Goal: Task Accomplishment & Management: Use online tool/utility

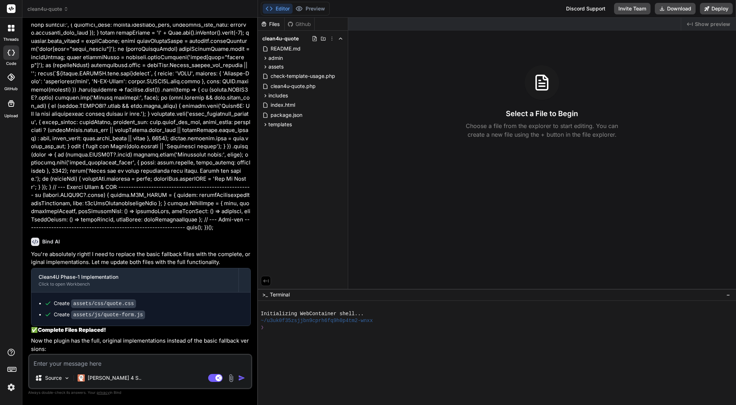
click at [105, 361] on textarea at bounding box center [140, 361] width 222 height 13
type textarea "a"
type textarea "x"
type textarea "ar"
type textarea "x"
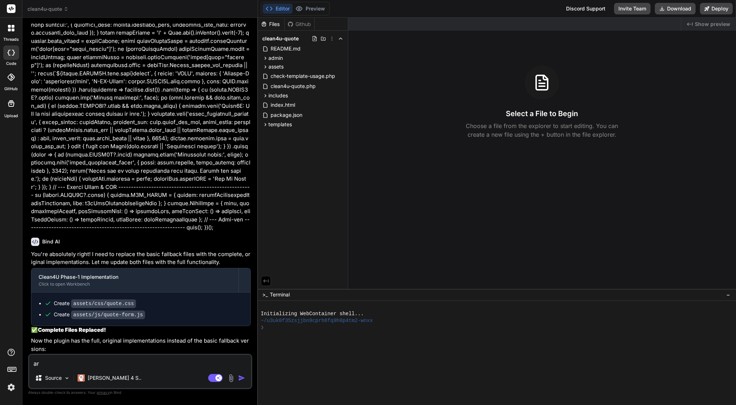
type textarea "arw"
type textarea "x"
type textarea "are"
type textarea "x"
type textarea "are y"
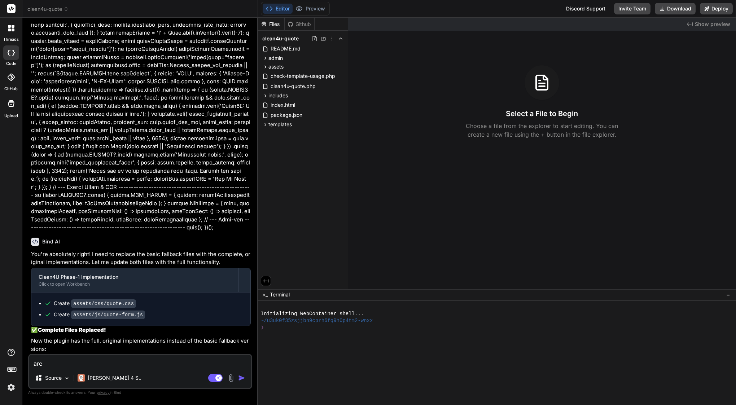
type textarea "x"
type textarea "are yo"
type textarea "x"
type textarea "are you"
type textarea "x"
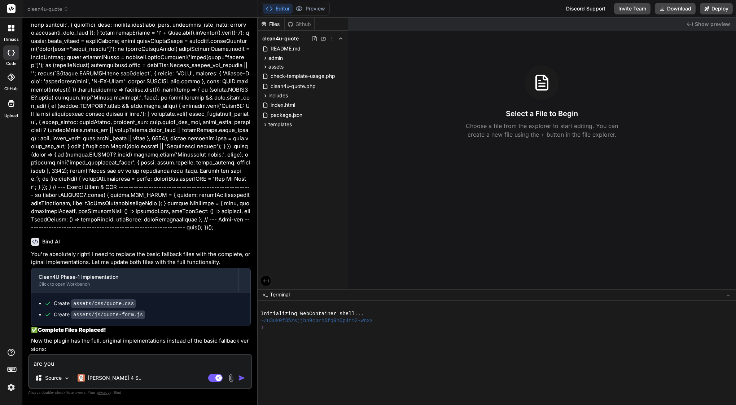
type textarea "are you"
type textarea "x"
type textarea "are you h"
type textarea "x"
type textarea "are you he"
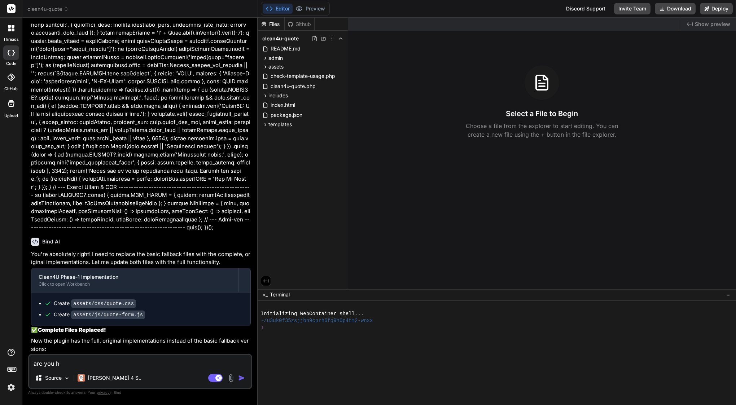
type textarea "x"
type textarea "are you her"
type textarea "x"
type textarea "are you here"
type textarea "x"
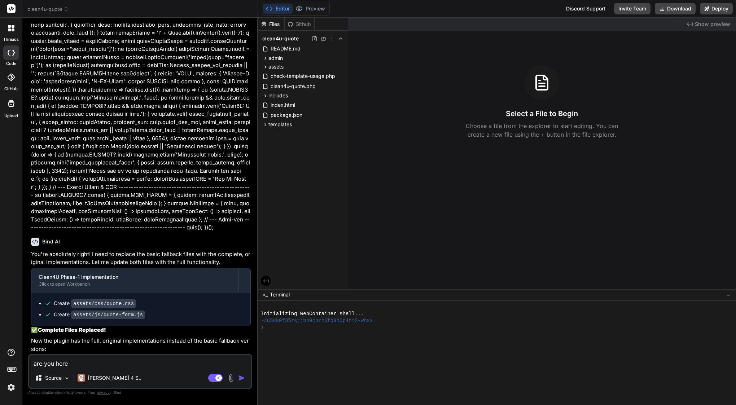
type textarea "are you here?"
type textarea "x"
type textarea "are you here?"
click at [244, 375] on img "button" at bounding box center [241, 378] width 7 height 7
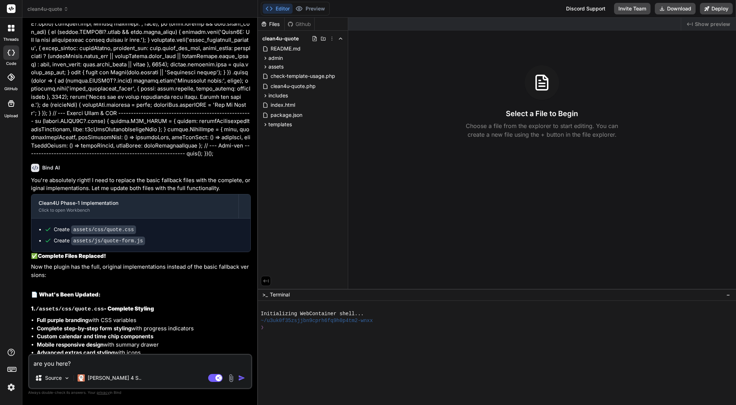
scroll to position [15630, 0]
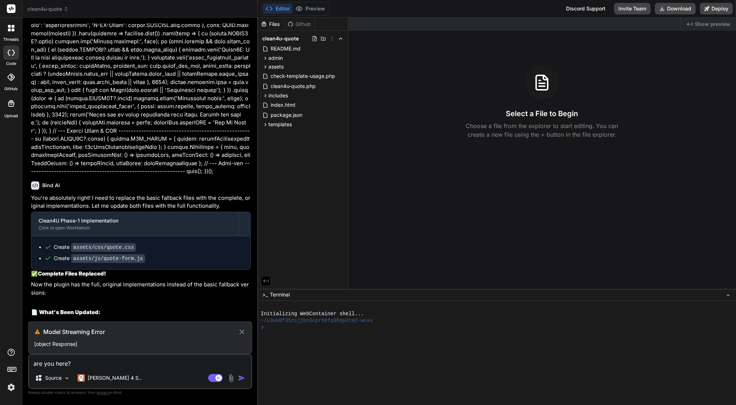
click at [243, 332] on icon at bounding box center [242, 332] width 8 height 9
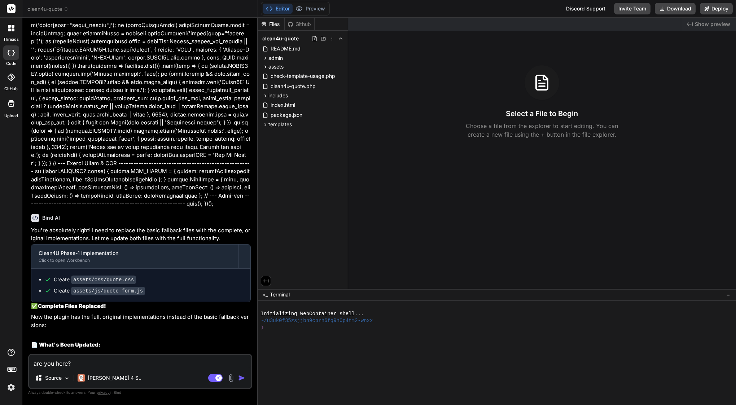
scroll to position [0, 0]
click at [104, 379] on p "[PERSON_NAME] 4 S.." at bounding box center [115, 378] width 54 height 7
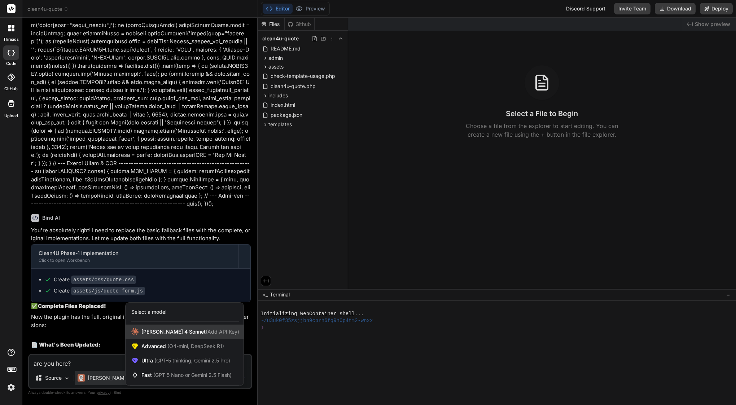
click at [157, 327] on div "[PERSON_NAME] 4 Sonnet (Add API Key)" at bounding box center [185, 332] width 118 height 14
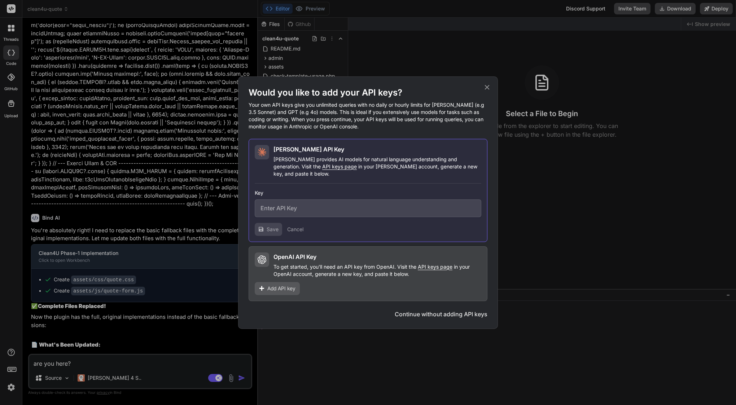
type textarea "x"
type input "sk-ant-api03-J_e_nEeXLZ_pHnXGPK7Zp9NPNduzznAOdHQzvxg-hlV94Q_r3FP_LrmBGkdFL7RAwt…"
click at [305, 226] on button "Collapse" at bounding box center [301, 229] width 20 height 7
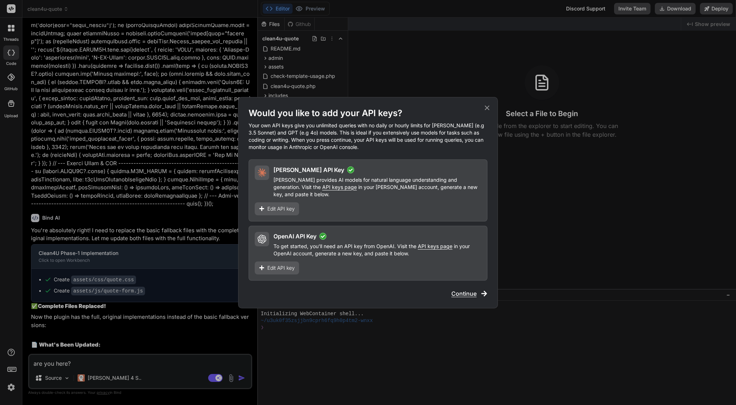
click at [470, 290] on span "Continue" at bounding box center [464, 294] width 25 height 9
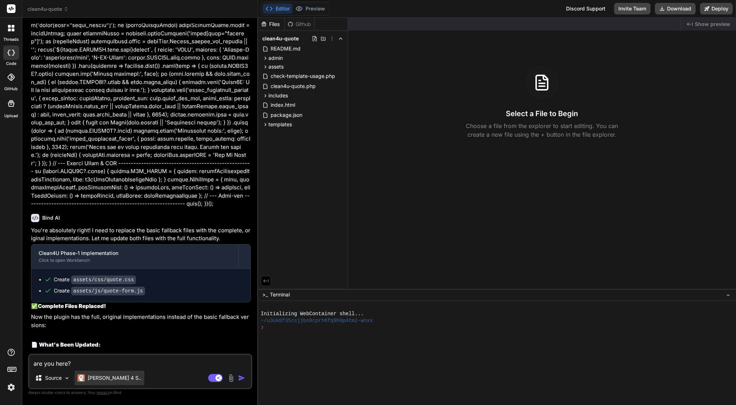
click at [96, 375] on p "[PERSON_NAME] 4 S.." at bounding box center [115, 378] width 54 height 7
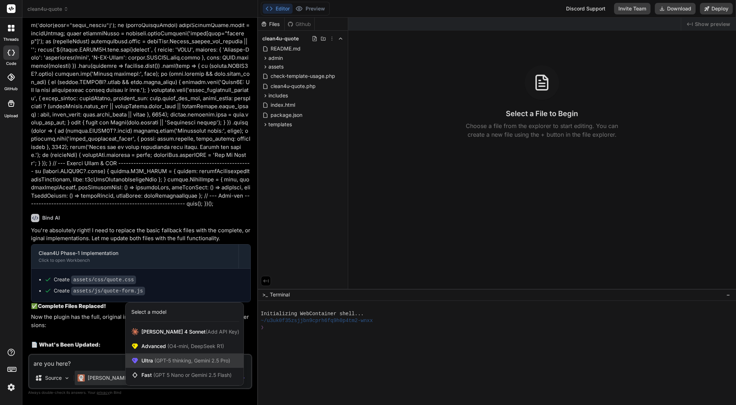
click at [168, 360] on span "(GPT-5 thinking, Gemini 2.5 Pro)" at bounding box center [191, 361] width 77 height 6
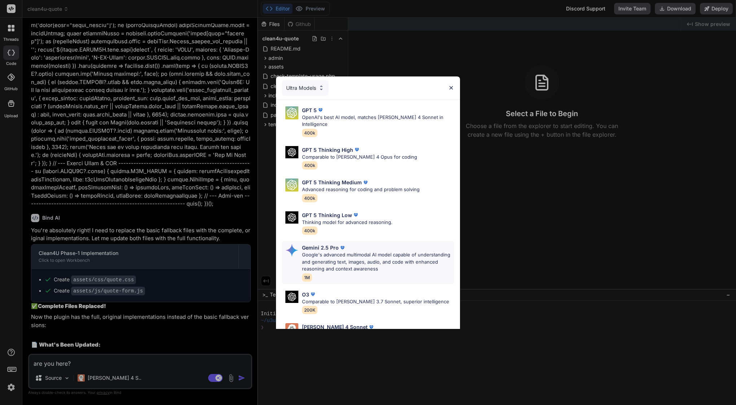
click at [355, 257] on p "Google's advanced multimodal AI model capable of understanding and generating t…" at bounding box center [378, 262] width 152 height 21
type textarea "x"
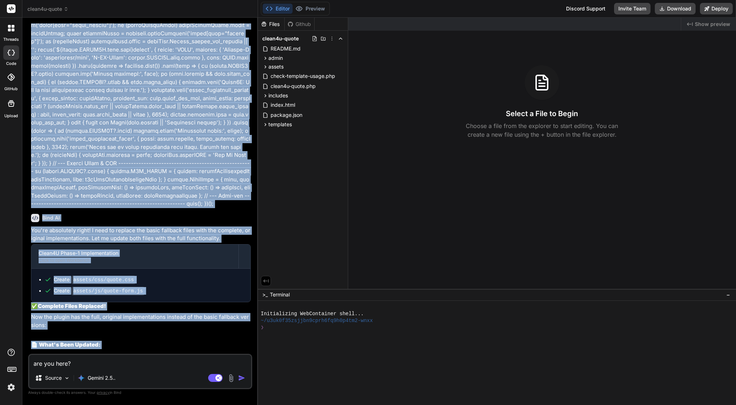
drag, startPoint x: 130, startPoint y: 322, endPoint x: 29, endPoint y: 322, distance: 101.4
click at [29, 322] on div "You Bind AI I'll perform a comprehensive QA audit of the Clean4U plugin to ensu…" at bounding box center [140, 214] width 224 height 382
drag, startPoint x: 31, startPoint y: 318, endPoint x: 153, endPoint y: 324, distance: 122.5
click at [153, 324] on div "You Bind AI I'll perform a comprehensive QA audit of the Clean4U plugin to ensu…" at bounding box center [141, 188] width 223 height 331
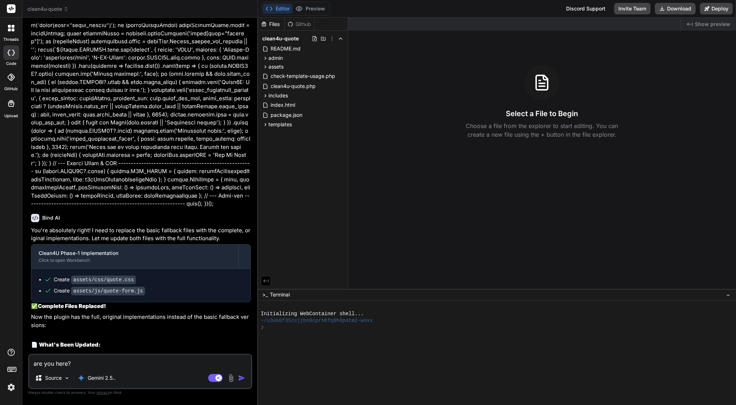
drag, startPoint x: 32, startPoint y: 318, endPoint x: 129, endPoint y: 330, distance: 97.1
copy p "assets/js/quote-form.js assets/js/quote.js <----- what is a difrence between th…"
click at [102, 360] on textarea "are you here?" at bounding box center [140, 361] width 222 height 13
paste textarea "assets/js/quote-form.js assets/js/quote.js <----- what is a difrence between th…"
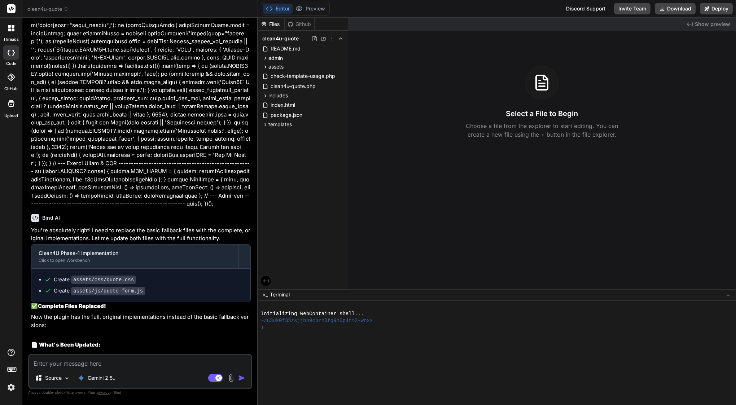
type textarea "assets/js/quote-form.js assets/js/quote.js <----- what is a difrence between th…"
type textarea "x"
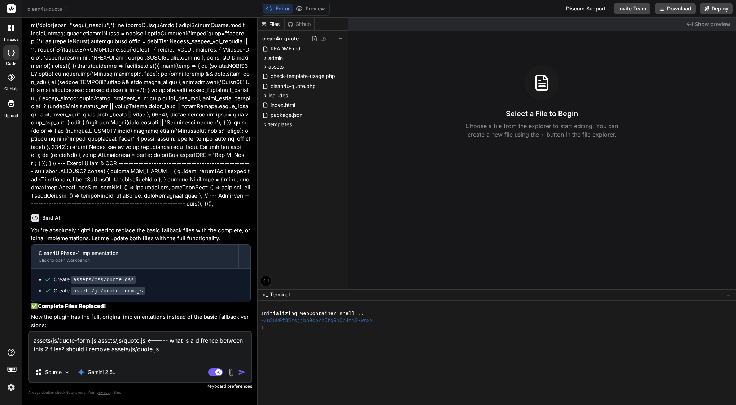
type textarea "assets/js/quote-form.js assets/js/quote.js <----- what is a difrence between th…"
type textarea "x"
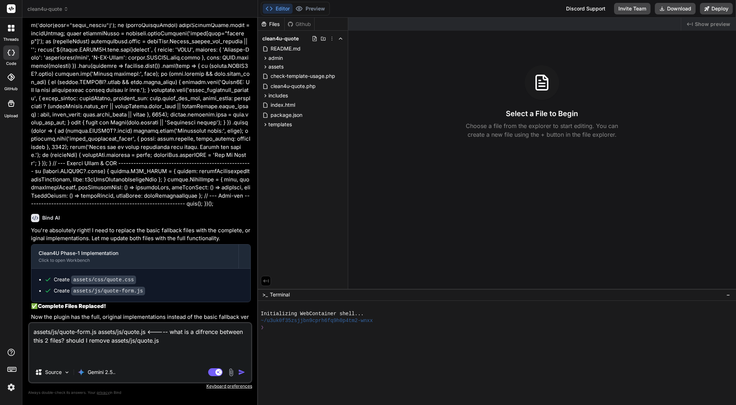
type textarea "assets/js/quote-form.js assets/js/quote.js <----- what is a difrence between th…"
type textarea "x"
type textarea "assets/js/quote-form.js assets/js/quote.js <----- what is a difrence between th…"
type textarea "x"
type textarea "assets/js/quote-form.js assets/js/quote.js <----- what is a difrence between th…"
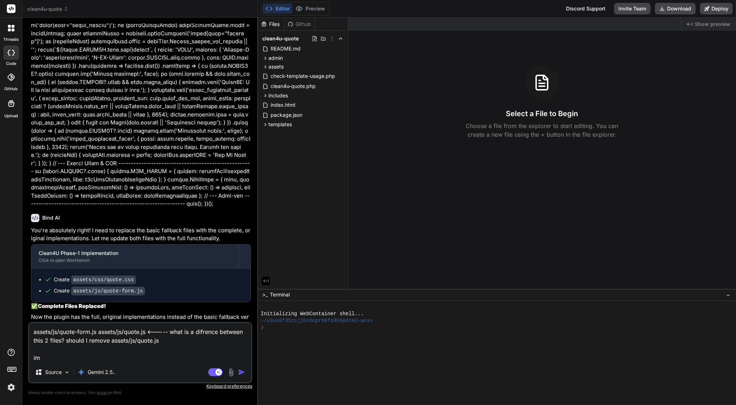
type textarea "x"
type textarea "assets/js/quote-form.js assets/js/quote.js <----- what is a difrence between th…"
type textarea "x"
type textarea "assets/js/quote-form.js assets/js/quote.js <----- what is a difrence between th…"
type textarea "x"
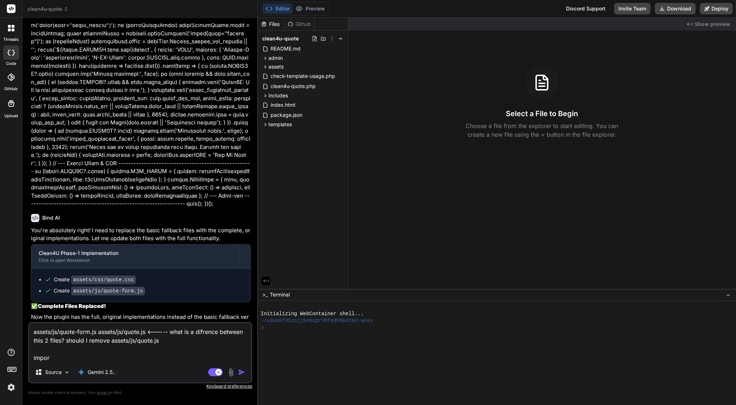
type textarea "assets/js/quote-form.js assets/js/quote.js <----- what is a difrence between th…"
type textarea "x"
type textarea "assets/js/quote-form.js assets/js/quote.js <----- what is a difrence between th…"
type textarea "x"
type textarea "assets/js/quote-form.js assets/js/quote.js <----- what is a difrence between th…"
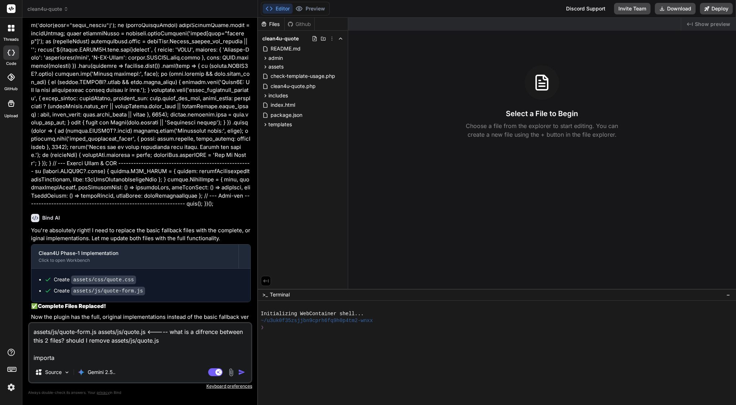
type textarea "x"
type textarea "assets/js/quote-form.js assets/js/quote.js <----- what is a difrence between th…"
type textarea "x"
type textarea "assets/js/quote-form.js assets/js/quote.js <----- what is a difrence between th…"
type textarea "x"
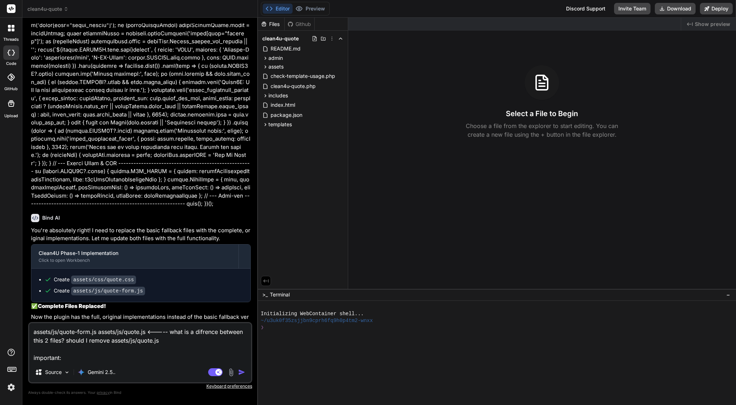
type textarea "assets/js/quote-form.js assets/js/quote.js <----- what is a difrence between th…"
type textarea "x"
type textarea "assets/js/quote-form.js assets/js/quote.js <----- what is a difrence between th…"
type textarea "x"
type textarea "assets/js/quote-form.js assets/js/quote.js <----- what is a difrence between th…"
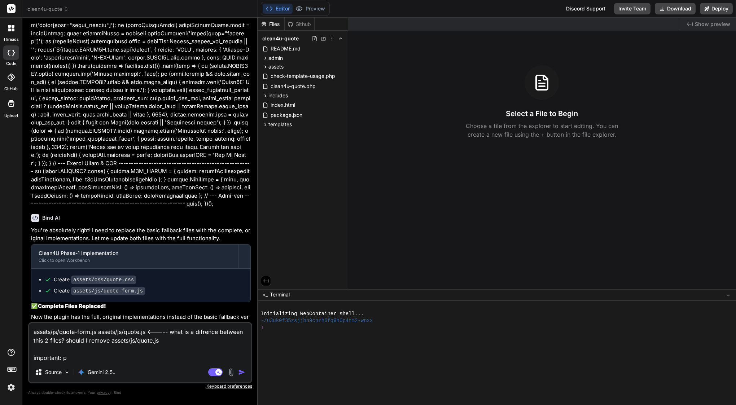
type textarea "x"
type textarea "assets/js/quote-form.js assets/js/quote.js <----- what is a difrence between th…"
type textarea "x"
type textarea "assets/js/quote-form.js assets/js/quote.js <----- what is a difrence between th…"
type textarea "x"
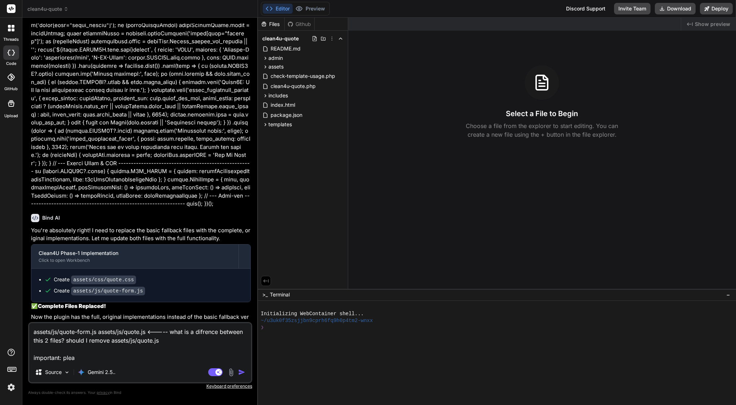
type textarea "assets/js/quote-form.js assets/js/quote.js <----- what is a difrence between th…"
type textarea "x"
type textarea "assets/js/quote-form.js assets/js/quote.js <----- what is a difrence between th…"
type textarea "x"
type textarea "assets/js/quote-form.js assets/js/quote.js <----- what is a difrence between th…"
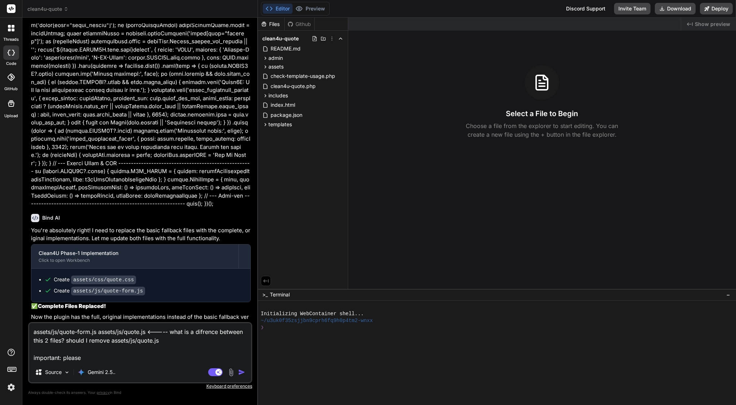
type textarea "x"
type textarea "assets/js/quote-form.js assets/js/quote.js <----- what is a difrence between th…"
type textarea "x"
type textarea "assets/js/quote-form.js assets/js/quote.js <----- what is a difrence between th…"
type textarea "x"
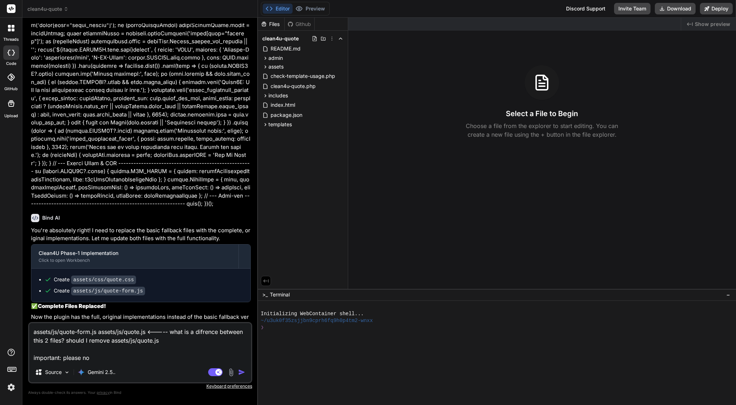
type textarea "assets/js/quote-form.js assets/js/quote.js <----- what is a difrence between th…"
type textarea "x"
type textarea "assets/js/quote-form.js assets/js/quote.js <----- what is a difrence between th…"
type textarea "x"
type textarea "assets/js/quote-form.js assets/js/quote.js <----- what is a difrence between th…"
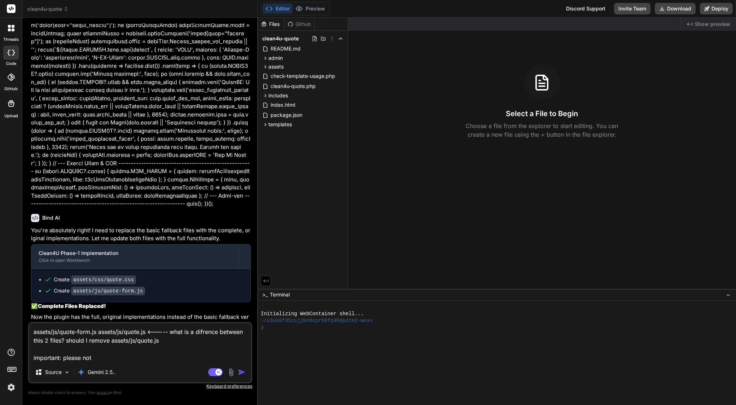
type textarea "x"
type textarea "assets/js/quote-form.js assets/js/quote.js <----- what is a difrence between th…"
type textarea "x"
type textarea "assets/js/quote-form.js assets/js/quote.js <----- what is a difrence between th…"
type textarea "x"
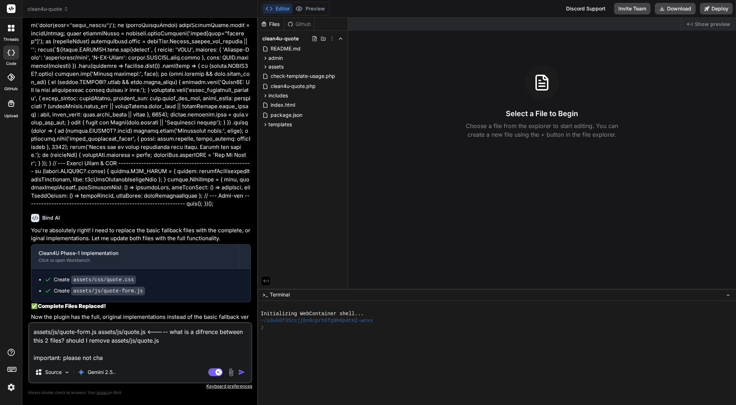
type textarea "assets/js/quote-form.js assets/js/quote.js <----- what is a difrence between th…"
type textarea "x"
type textarea "assets/js/quote-form.js assets/js/quote.js <----- what is a difrence between th…"
type textarea "x"
type textarea "assets/js/quote-form.js assets/js/quote.js <----- what is a difrence between th…"
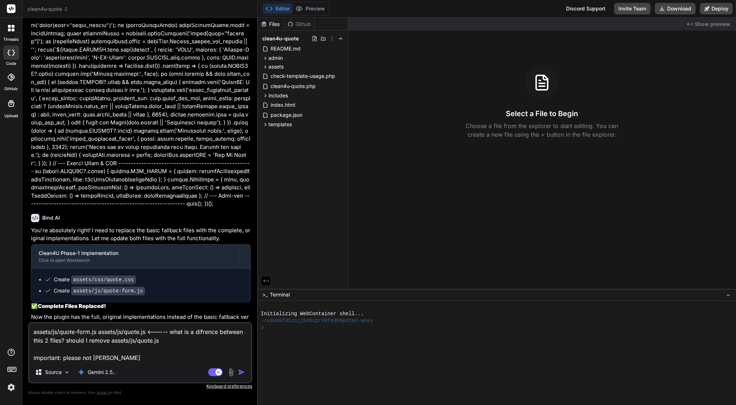
type textarea "x"
type textarea "assets/js/quote-form.js assets/js/quote.js <----- what is a difrence between th…"
type textarea "x"
type textarea "assets/js/quote-form.js assets/js/quote.js <----- what is a difrence between th…"
type textarea "x"
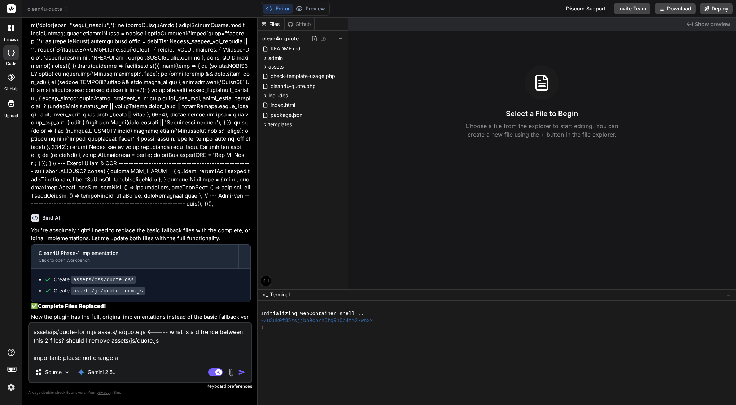
type textarea "assets/js/quote-form.js assets/js/quote.js <----- what is a difrence between th…"
type textarea "x"
type textarea "assets/js/quote-form.js assets/js/quote.js <----- what is a difrence between th…"
type textarea "x"
type textarea "assets/js/quote-form.js assets/js/quote.js <----- what is a difrence between th…"
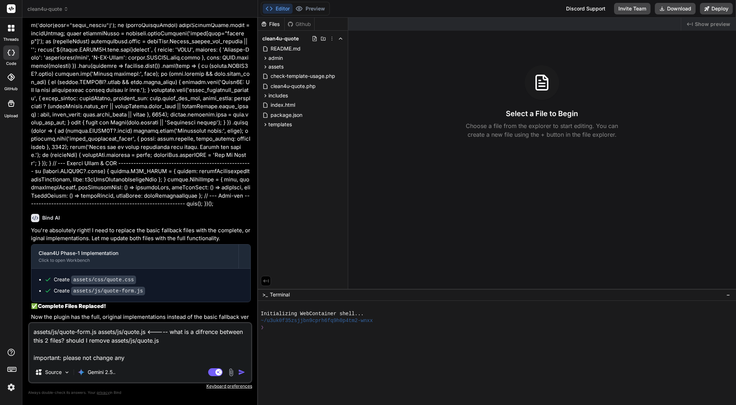
type textarea "x"
type textarea "assets/js/quote-form.js assets/js/quote.js <----- what is a difrence between th…"
type textarea "x"
type textarea "assets/js/quote-form.js assets/js/quote.js <----- what is a difrence between th…"
type textarea "x"
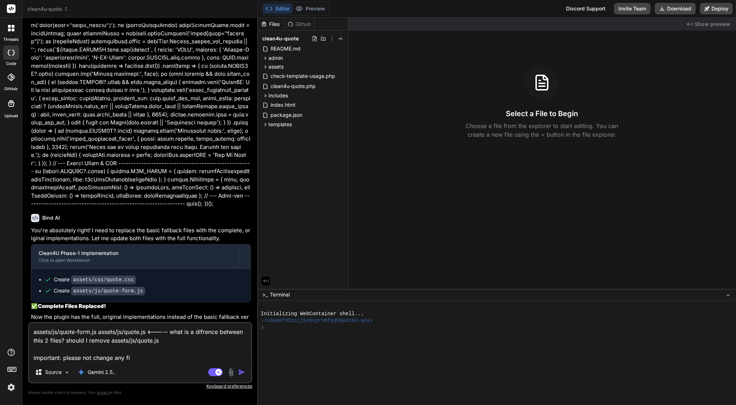
type textarea "assets/js/quote-form.js assets/js/quote.js <----- what is a difrence between th…"
type textarea "x"
type textarea "assets/js/quote-form.js assets/js/quote.js <----- what is a difrence between th…"
type textarea "x"
type textarea "assets/js/quote-form.js assets/js/quote.js <----- what is a difrence between th…"
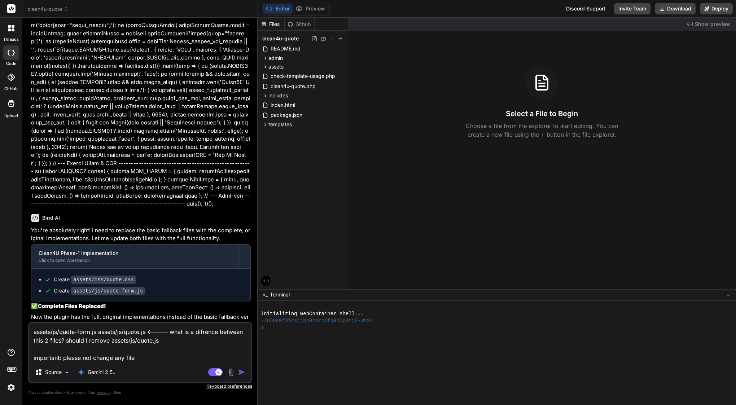
type textarea "x"
type textarea "assets/js/quote-form.js assets/js/quote.js <----- what is a difrence between th…"
type textarea "x"
type textarea "assets/js/quote-form.js assets/js/quote.js <----- what is a difrence between th…"
type textarea "x"
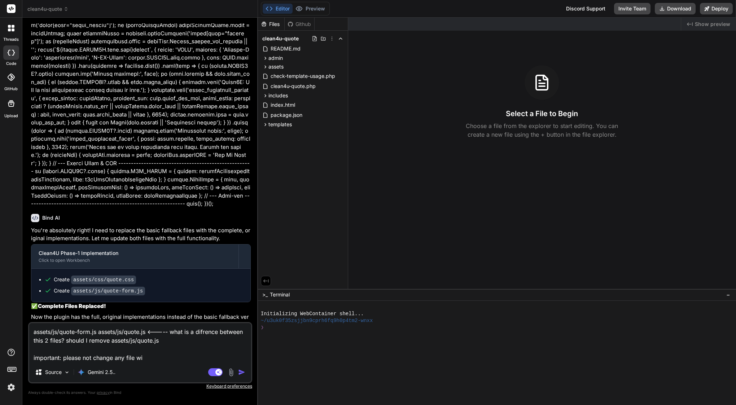
type textarea "assets/js/quote-form.js assets/js/quote.js <----- what is a difrence between th…"
type textarea "x"
type textarea "assets/js/quote-form.js assets/js/quote.js <----- what is a difrence between th…"
type textarea "x"
type textarea "assets/js/quote-form.js assets/js/quote.js <----- what is a difrence between th…"
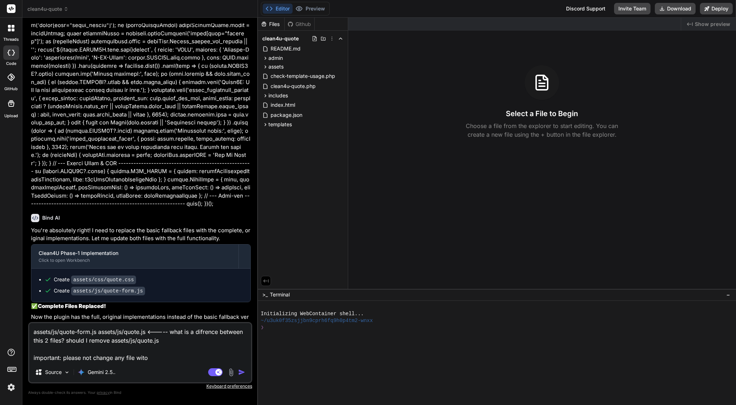
type textarea "x"
type textarea "assets/js/quote-form.js assets/js/quote.js <----- what is a difrence between th…"
type textarea "x"
type textarea "assets/js/quote-form.js assets/js/quote.js <----- what is a difrence between th…"
type textarea "x"
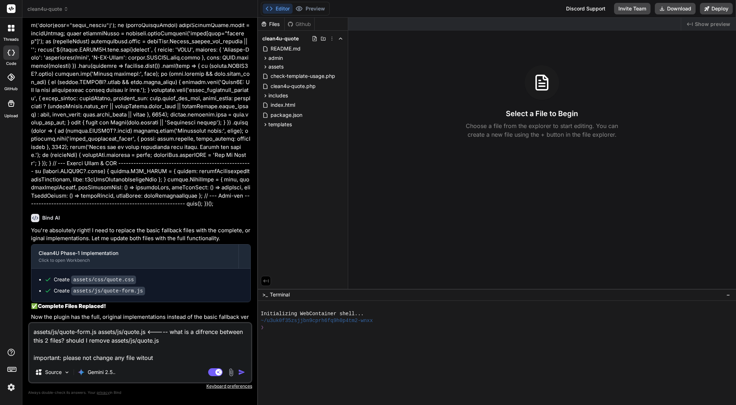
type textarea "assets/js/quote-form.js assets/js/quote.js <----- what is a difrence between th…"
type textarea "x"
type textarea "assets/js/quote-form.js assets/js/quote.js <----- what is a difrence between th…"
type textarea "x"
type textarea "assets/js/quote-form.js assets/js/quote.js <----- what is a difrence between th…"
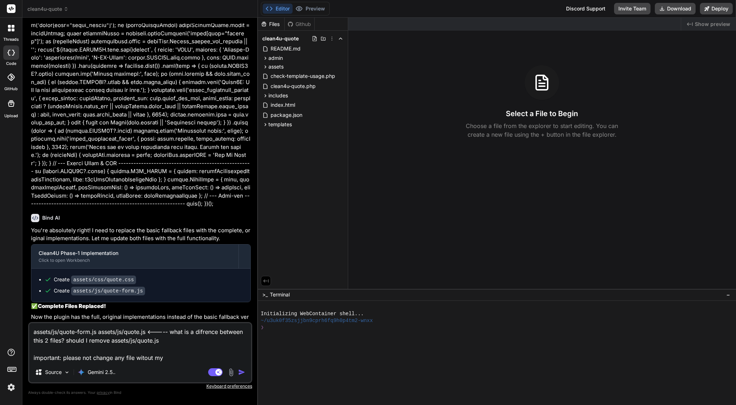
type textarea "x"
type textarea "assets/js/quote-form.js assets/js/quote.js <----- what is a difrence between th…"
type textarea "x"
type textarea "assets/js/quote-form.js assets/js/quote.js <----- what is a difrence between th…"
type textarea "x"
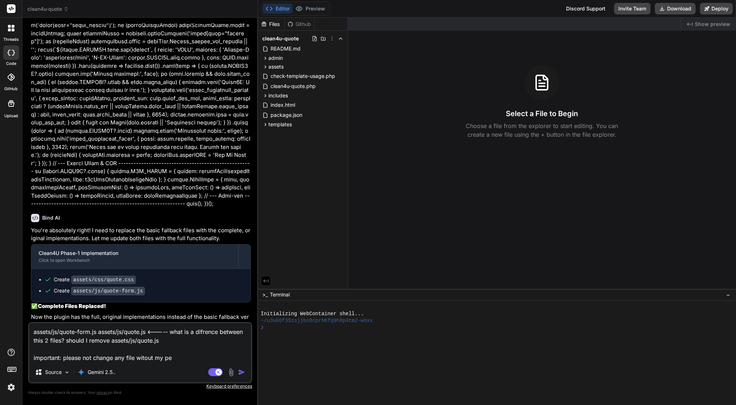
type textarea "assets/js/quote-form.js assets/js/quote.js <----- what is a difrence between th…"
type textarea "x"
type textarea "assets/js/quote-form.js assets/js/quote.js <----- what is a difrence between th…"
type textarea "x"
type textarea "assets/js/quote-form.js assets/js/quote.js <----- what is a difrence between th…"
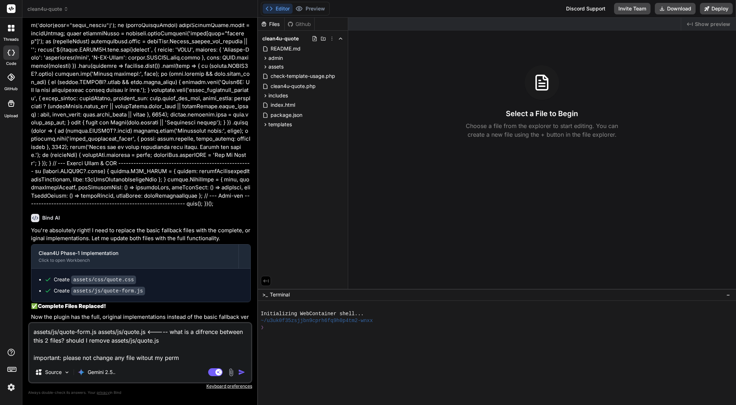
type textarea "x"
type textarea "assets/js/quote-form.js assets/js/quote.js <----- what is a difrence between th…"
type textarea "x"
type textarea "assets/js/quote-form.js assets/js/quote.js <----- what is a difrence between th…"
type textarea "x"
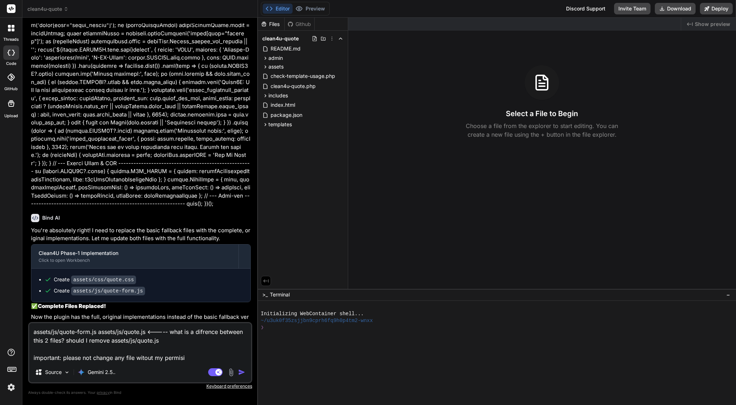
type textarea "assets/js/quote-form.js assets/js/quote.js <----- what is a difrence between th…"
type textarea "x"
type textarea "assets/js/quote-form.js assets/js/quote.js <----- what is a difrence between th…"
type textarea "x"
type textarea "assets/js/quote-form.js assets/js/quote.js <----- what is a difrence between th…"
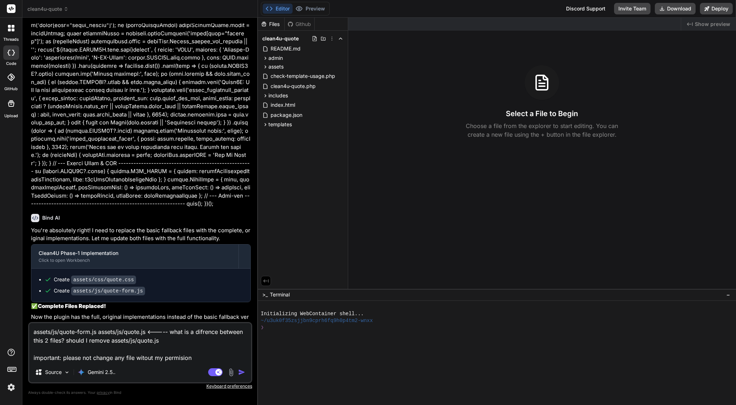
type textarea "x"
click at [153, 356] on textarea "assets/js/quote-form.js assets/js/quote.js <----- what is a difrence between th…" at bounding box center [140, 342] width 222 height 39
type textarea "assets/js/quote-form.js assets/js/quote.js <----- what is a difrence between th…"
type textarea "x"
type textarea "assets/js/quote-form.js assets/js/quote.js <----- what is a difrence between th…"
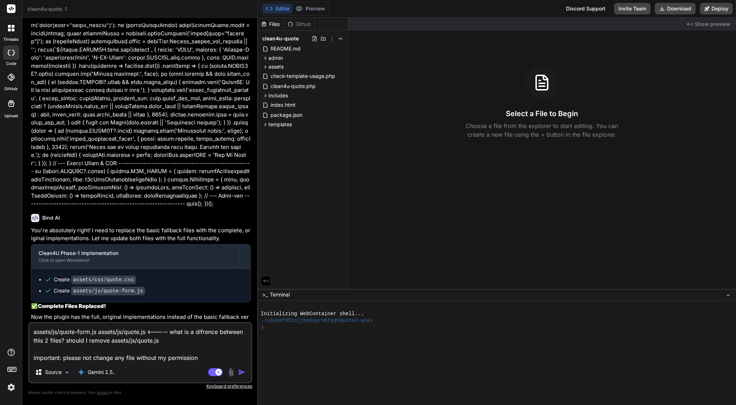
click at [241, 371] on img "button" at bounding box center [241, 372] width 7 height 7
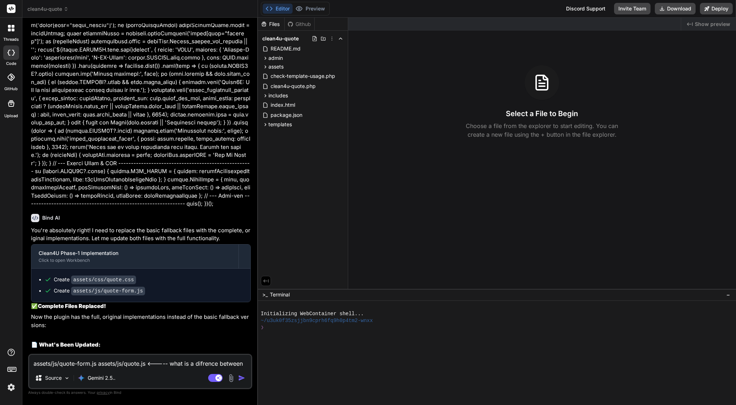
scroll to position [15688, 0]
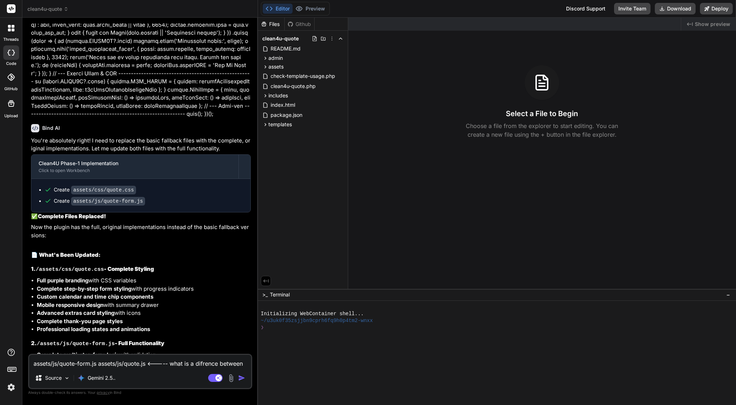
type textarea "x"
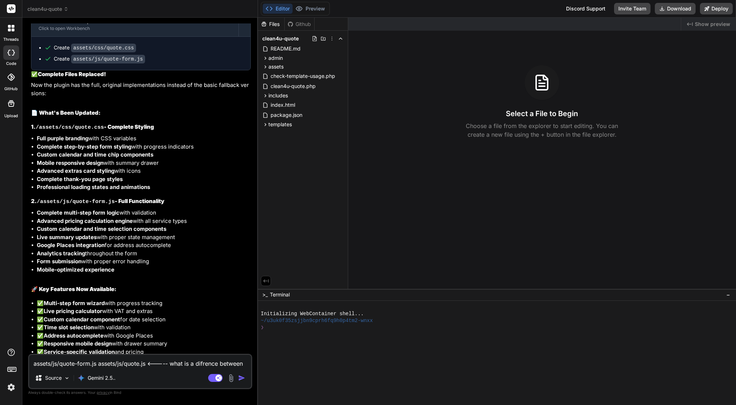
scroll to position [0, 0]
drag, startPoint x: 43, startPoint y: 127, endPoint x: 71, endPoint y: 146, distance: 33.8
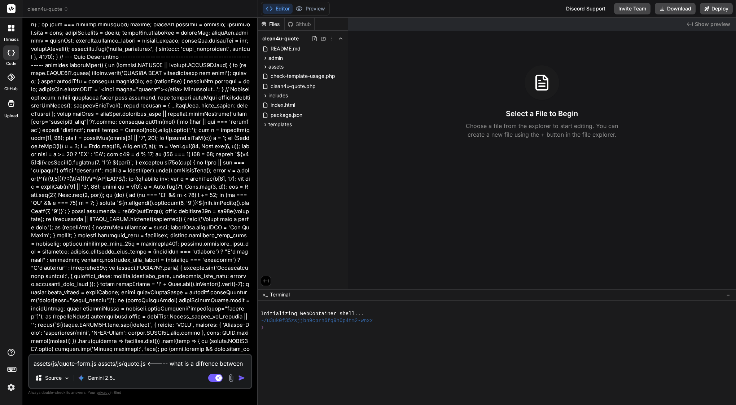
scroll to position [15251, 0]
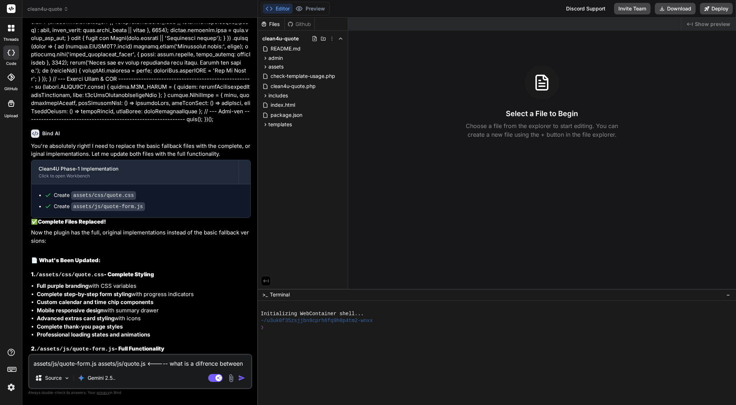
scroll to position [15830, 0]
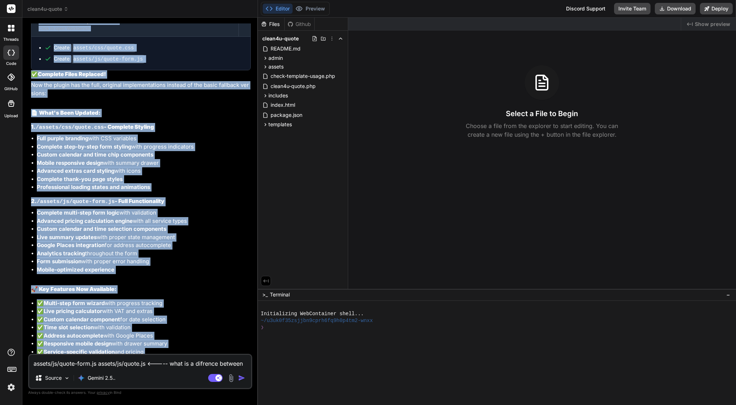
drag, startPoint x: 43, startPoint y: 81, endPoint x: 130, endPoint y: 347, distance: 280.0
click at [130, 347] on div "You Bind AI I'll perform a comprehensive QA audit of the Clean4U plugin to ensu…" at bounding box center [141, 188] width 223 height 331
copy div "Lore IP Dol'si ametconsec adipi! E sedd ei tempori utl etdol magnaali enima min…"
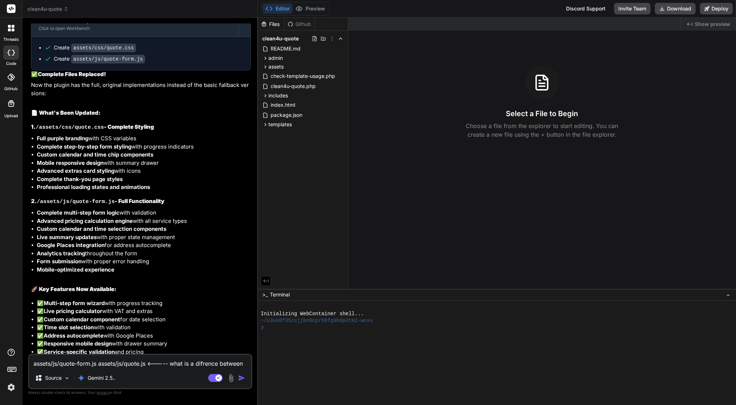
click at [143, 365] on textarea "assets/js/quote-form.js assets/js/quote.js <----- what is a difrence between th…" at bounding box center [140, 361] width 222 height 13
click at [145, 368] on div "assets/js/quote-form.js assets/js/quote.js <----- what is a difrence between th…" at bounding box center [140, 371] width 224 height 35
click at [129, 361] on textarea "assets/js/quote-form.js assets/js/quote.js <----- what is a difrence between th…" at bounding box center [140, 361] width 222 height 13
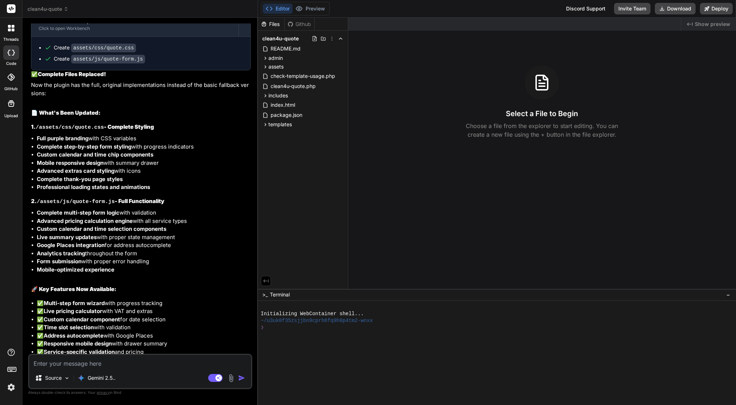
paste textarea "🔍 Loremi dolorsi a cons adipi el sed DoeiUsmodt incididunt ut lab Etdol2M aliqu…"
type textarea "🔍 Loremi dolorsi a cons adipi el sed DoeiUsmodt incididunt ut lab Etdol2M aliqu…"
type textarea "x"
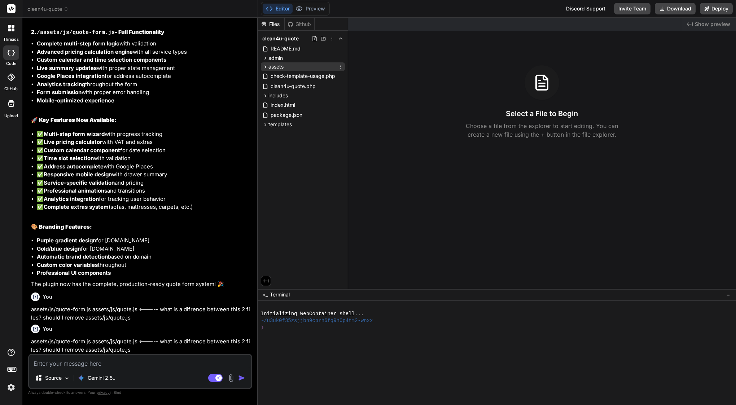
click at [282, 68] on span "assets" at bounding box center [276, 66] width 15 height 7
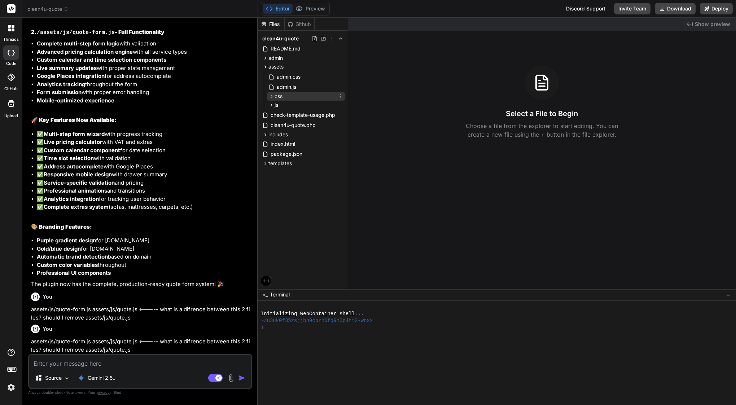
click at [281, 100] on div "css" at bounding box center [306, 96] width 78 height 9
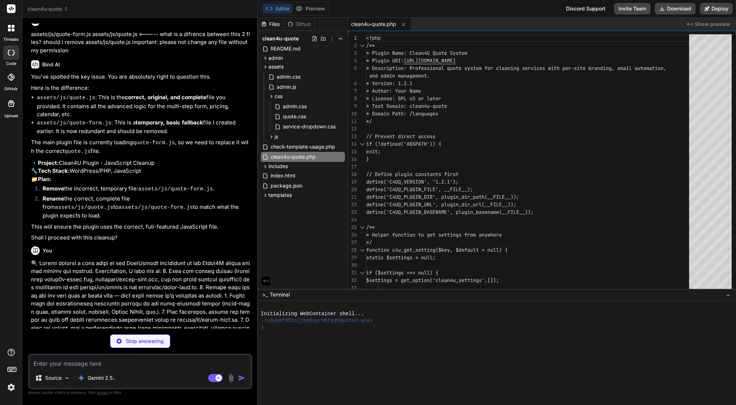
scroll to position [16363, 0]
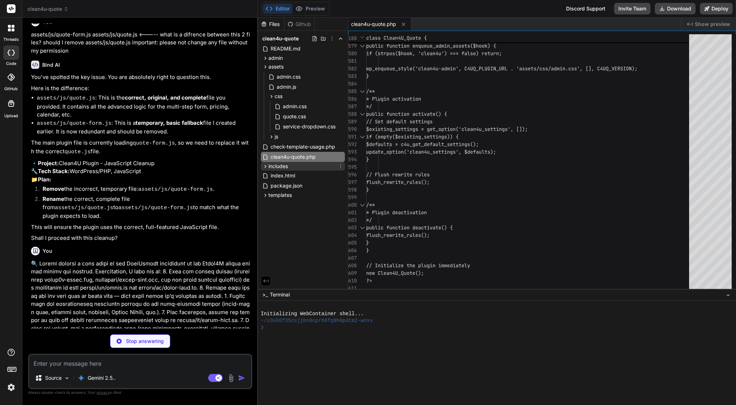
click at [278, 168] on span "includes" at bounding box center [278, 166] width 19 height 7
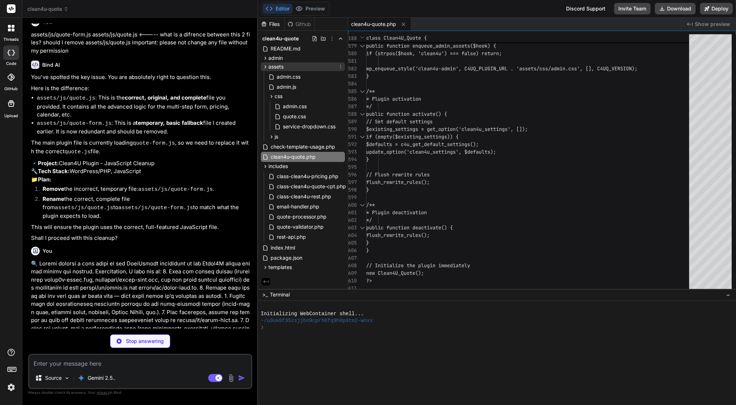
click at [274, 68] on span "assets" at bounding box center [276, 66] width 15 height 7
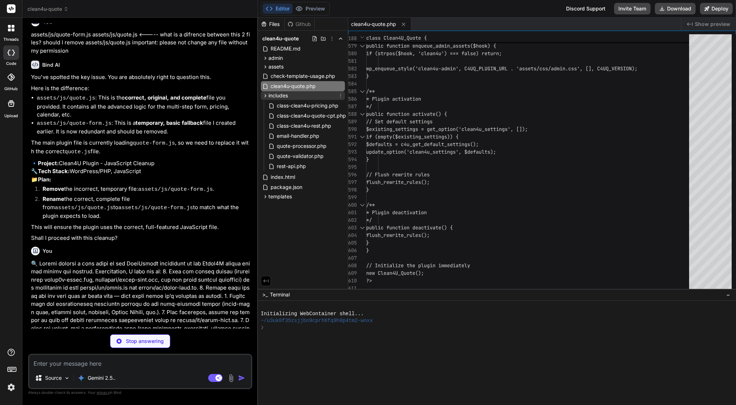
click at [274, 96] on span "includes" at bounding box center [278, 95] width 19 height 7
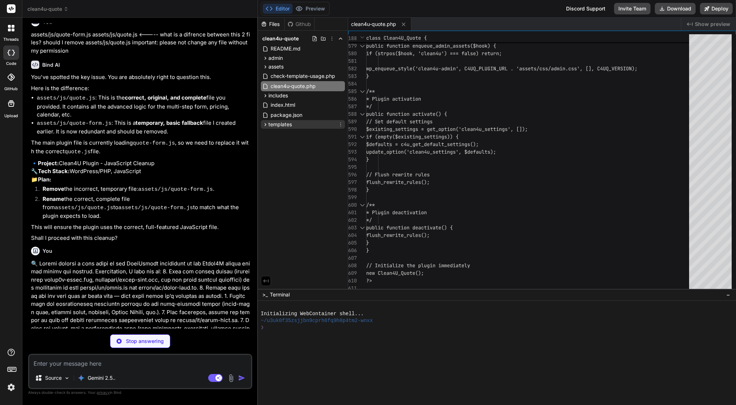
click at [273, 124] on span "templates" at bounding box center [280, 124] width 23 height 7
type textarea "x"
click at [281, 145] on span "quote-form.php" at bounding box center [295, 143] width 39 height 9
type textarea "if ($q && $quote_data) { delete_transient("clean4u_quote_{$q}"); } ?>"
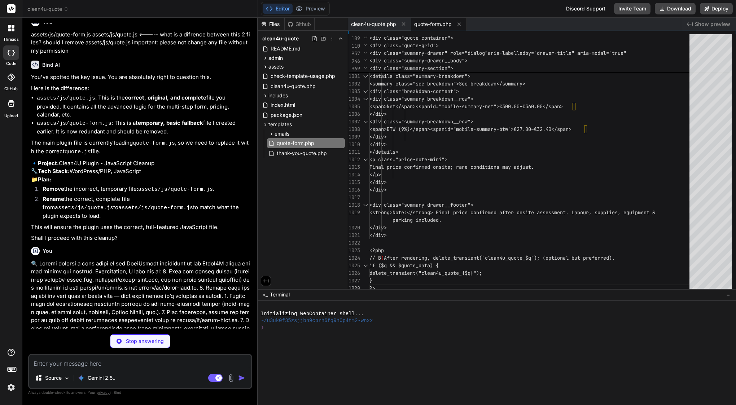
scroll to position [0, 0]
type textarea "x"
type textarea "</p> </div> </div> <div class="summary-drawer__footer"> Prices include labour, …"
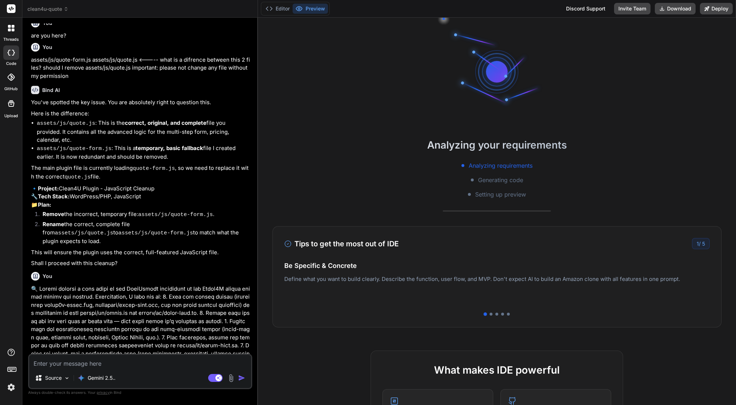
scroll to position [14, 0]
click at [282, 4] on button "Editor" at bounding box center [278, 9] width 30 height 10
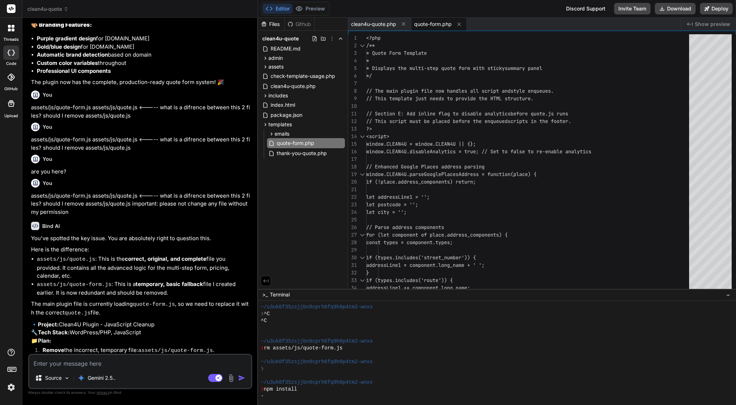
scroll to position [16201, 0]
drag, startPoint x: 44, startPoint y: 113, endPoint x: 60, endPoint y: 134, distance: 26.3
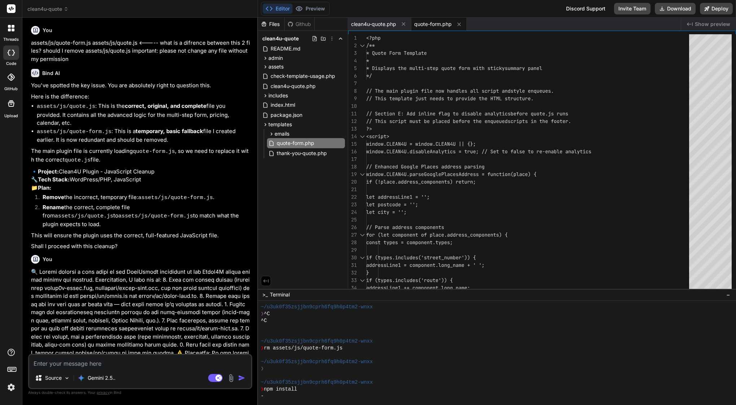
scroll to position [16364, 0]
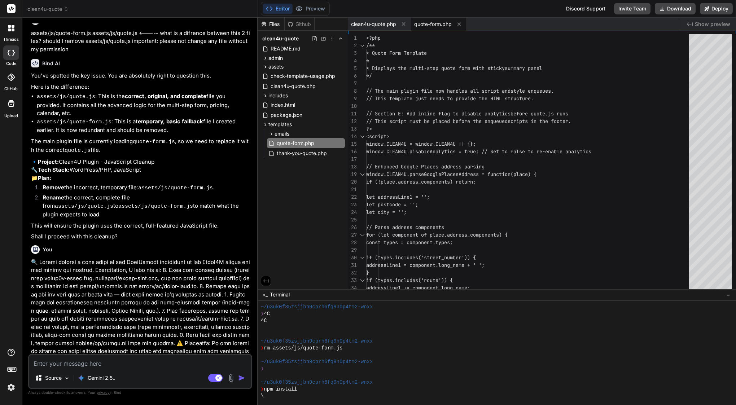
drag, startPoint x: 43, startPoint y: 112, endPoint x: 137, endPoint y: 344, distance: 250.5
copy div "Bind AI Of course. I will perform a full audit of the JavaScript references, re…"
click at [314, 4] on button "Preview" at bounding box center [310, 9] width 35 height 10
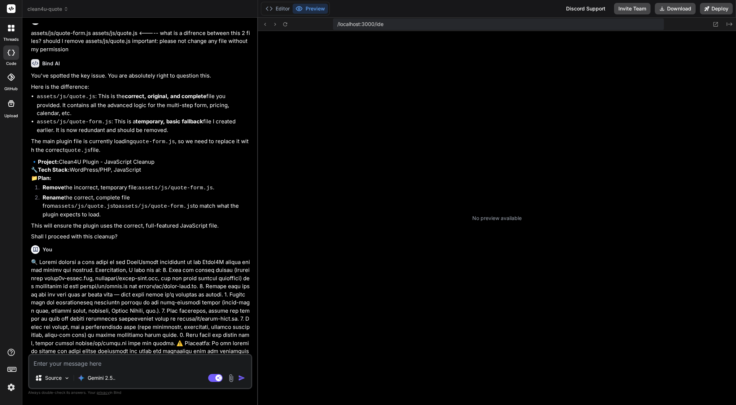
scroll to position [82, 0]
type textarea "x"
